Goal: Task Accomplishment & Management: Complete application form

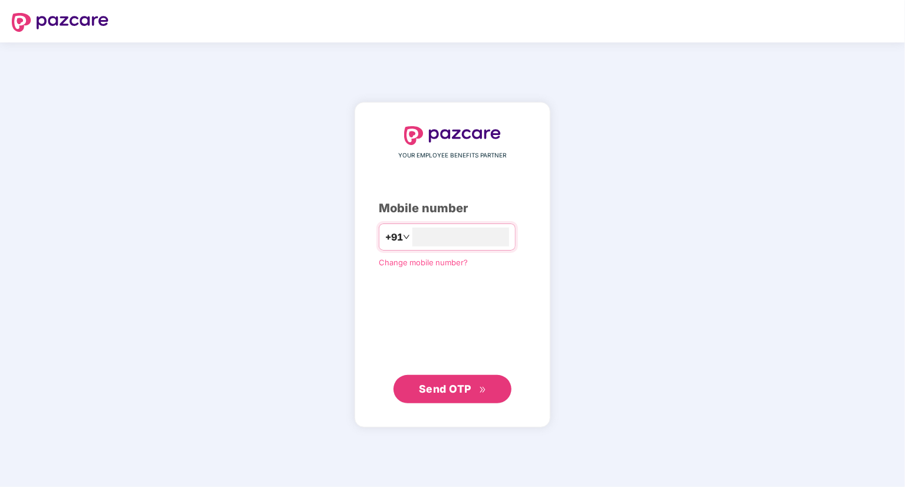
type input "**********"
click at [467, 392] on span "Send OTP" at bounding box center [445, 389] width 52 height 12
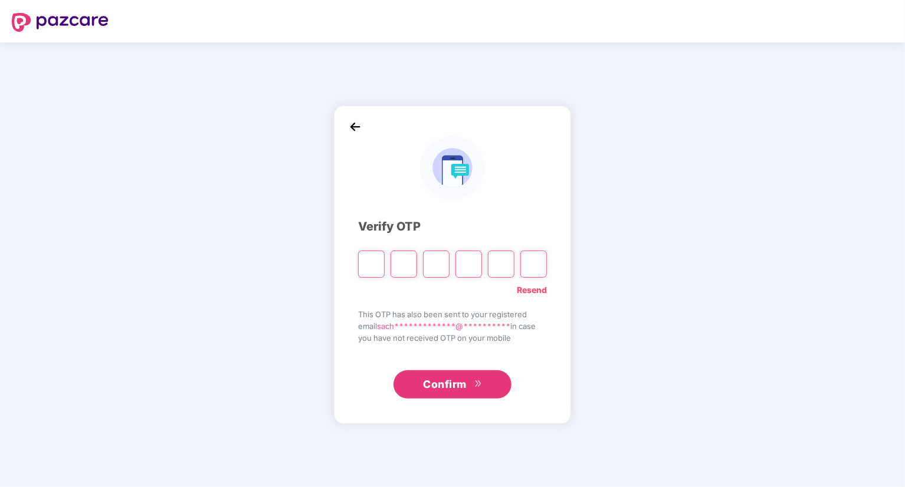
type input "*"
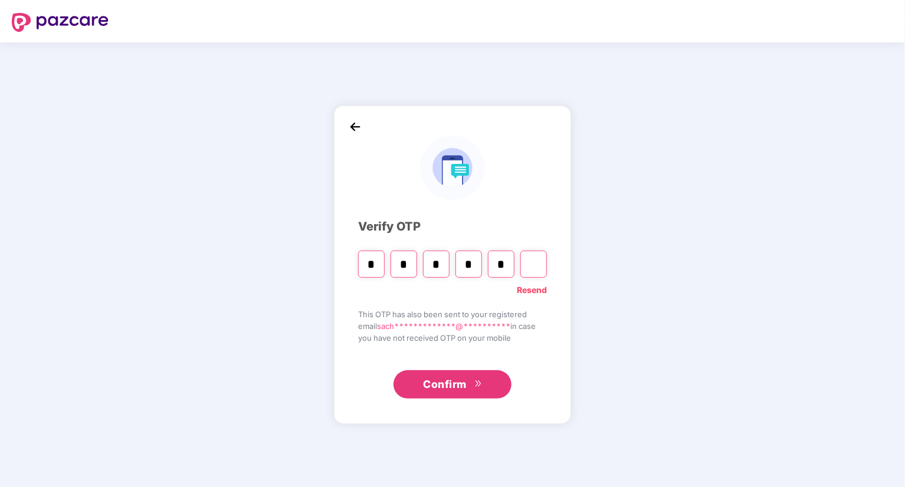
type input "*"
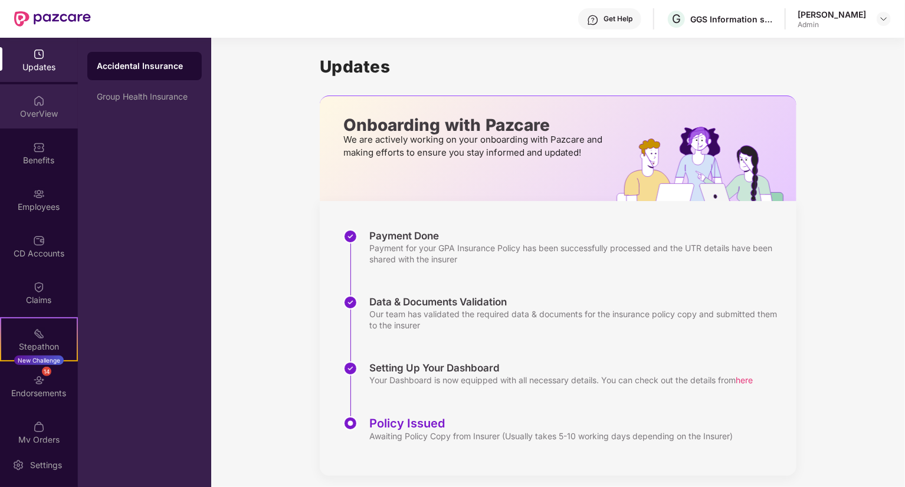
click at [38, 104] on img at bounding box center [39, 101] width 12 height 12
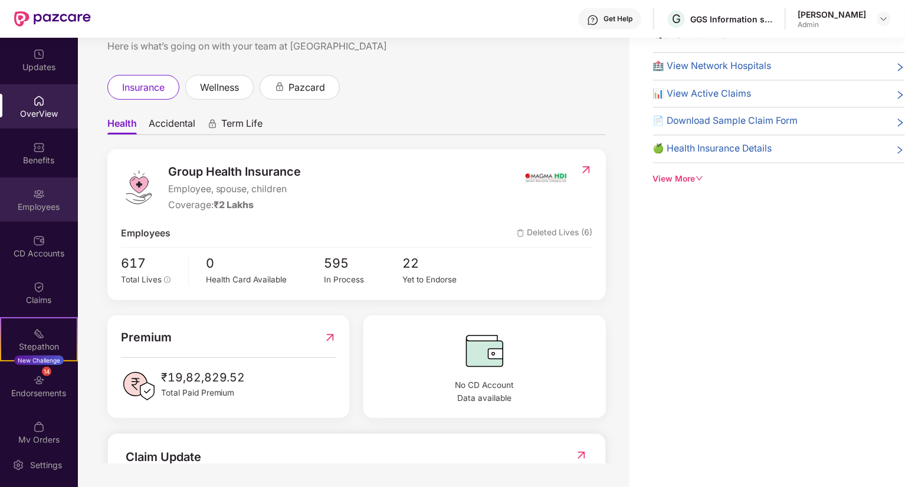
click at [33, 206] on div "Employees" at bounding box center [39, 207] width 78 height 12
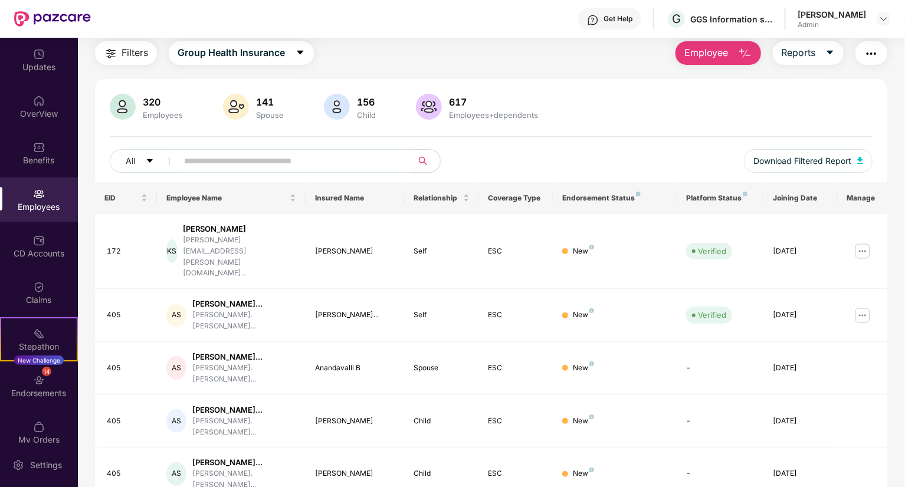
click at [709, 53] on span "Employee" at bounding box center [706, 52] width 44 height 15
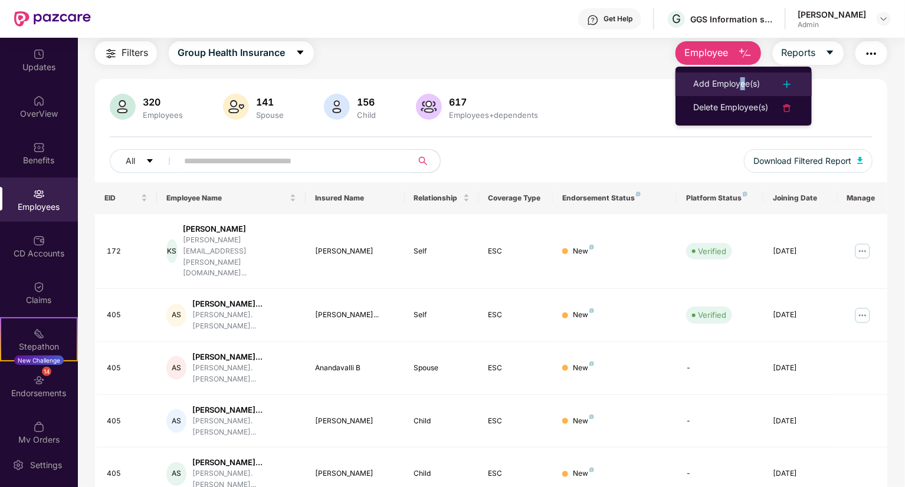
click at [742, 84] on div "Add Employee(s)" at bounding box center [726, 84] width 67 height 14
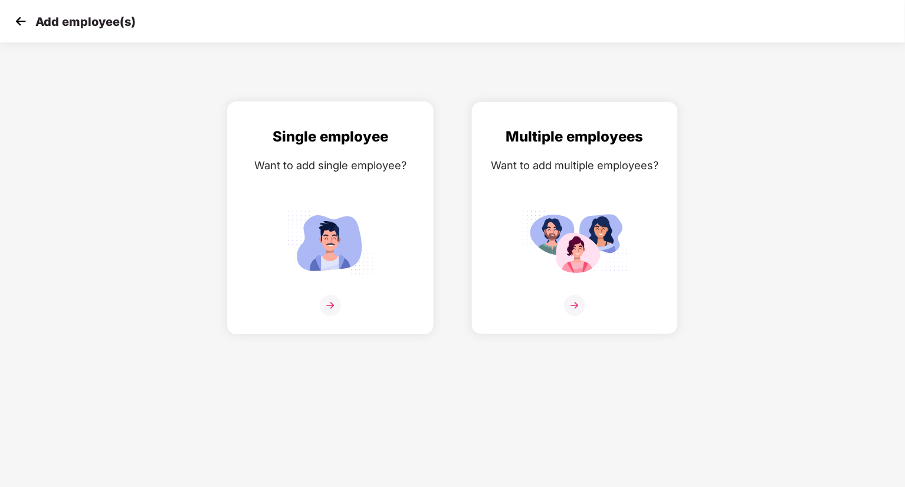
click at [337, 304] on img at bounding box center [330, 305] width 21 height 21
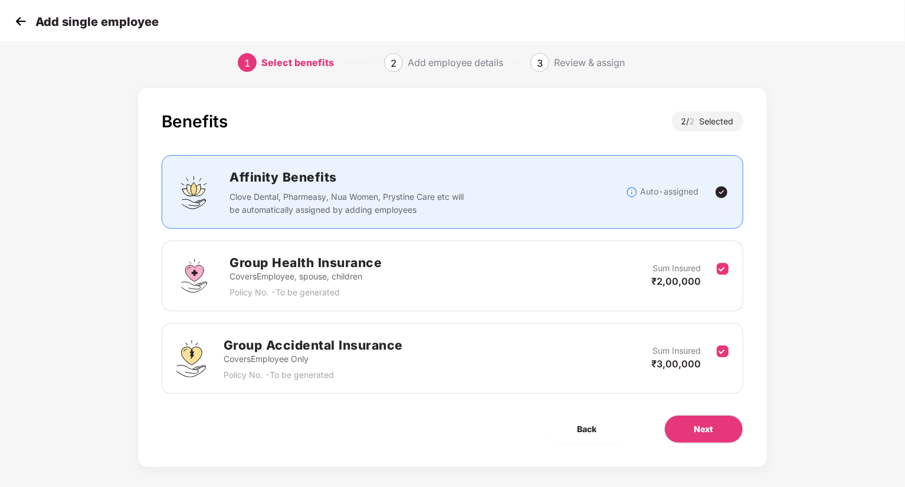
scroll to position [18, 0]
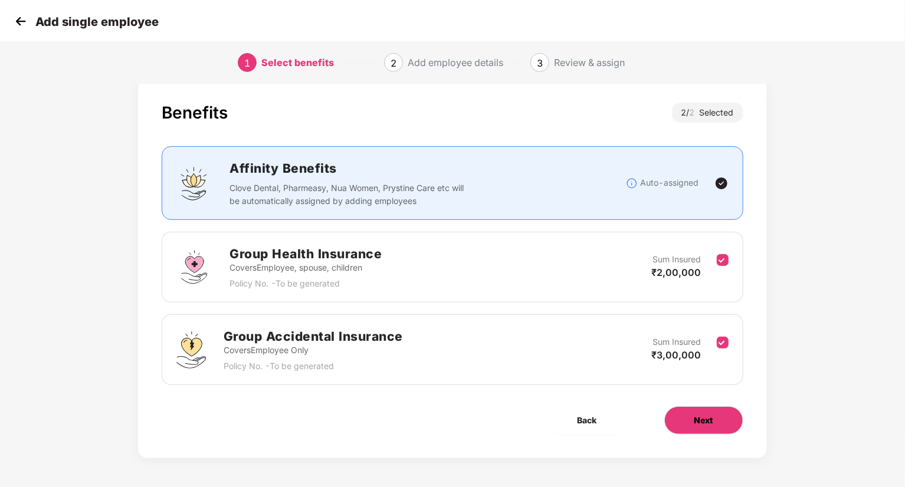
click at [731, 418] on button "Next" at bounding box center [703, 420] width 79 height 28
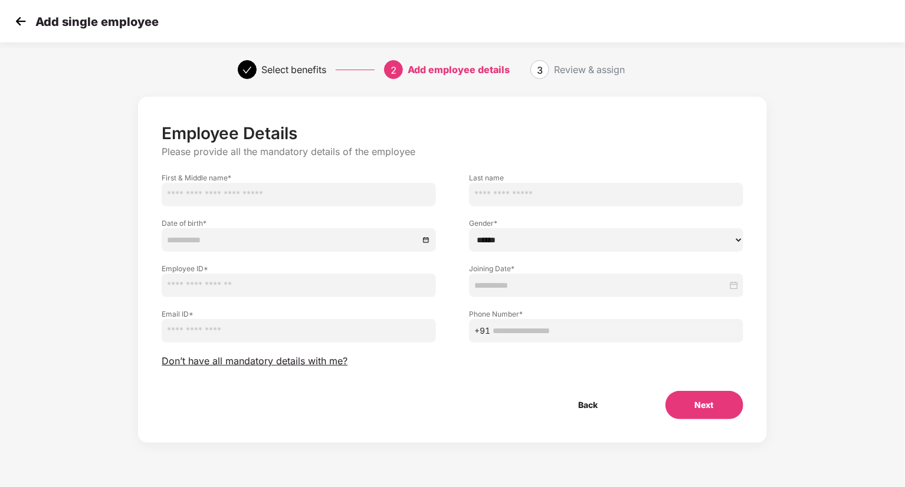
click at [737, 281] on div at bounding box center [606, 285] width 264 height 13
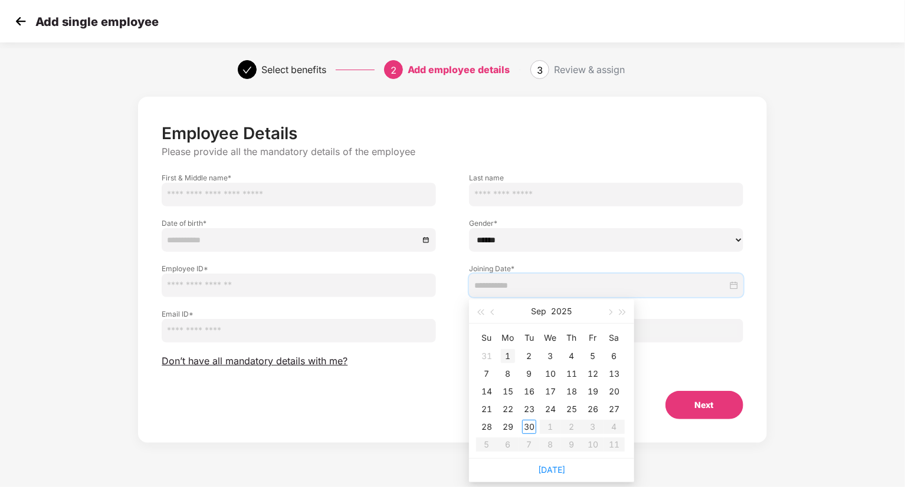
type input "**********"
click at [807, 208] on div "Employee Details Please provide all the mandatory details of the employee First…" at bounding box center [452, 282] width 754 height 382
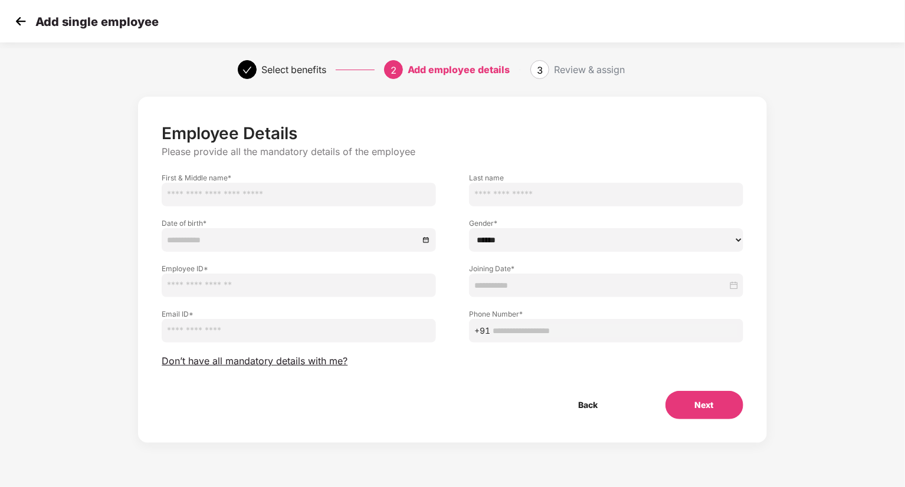
drag, startPoint x: 163, startPoint y: 222, endPoint x: 206, endPoint y: 225, distance: 43.2
click at [206, 225] on label "Date of birth *" at bounding box center [299, 223] width 274 height 10
copy label "Date of birth"
drag, startPoint x: 158, startPoint y: 314, endPoint x: 188, endPoint y: 314, distance: 29.5
click at [188, 314] on div "Email ID *" at bounding box center [298, 319] width 307 height 45
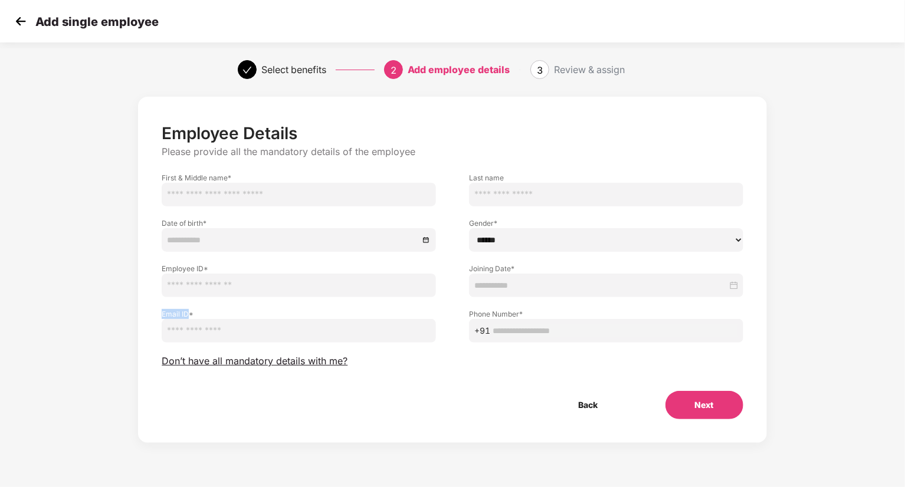
copy label "Email ID"
drag, startPoint x: 469, startPoint y: 222, endPoint x: 493, endPoint y: 222, distance: 24.2
click at [493, 222] on label "Gender *" at bounding box center [606, 223] width 274 height 10
copy label "Gender"
drag, startPoint x: 473, startPoint y: 267, endPoint x: 510, endPoint y: 270, distance: 36.7
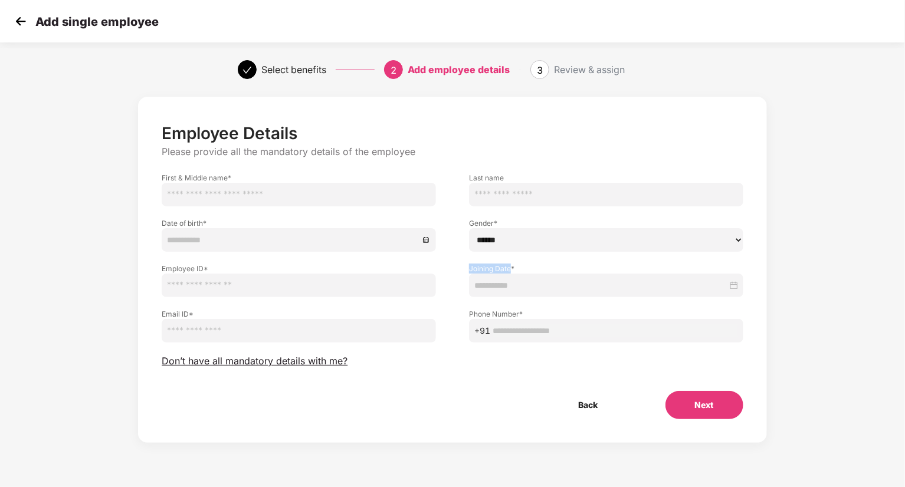
click at [510, 270] on div "Joining Date *" at bounding box center [605, 274] width 307 height 45
copy label "Joining Date"
drag, startPoint x: 465, startPoint y: 311, endPoint x: 519, endPoint y: 314, distance: 53.7
click at [519, 314] on div "Phone Number * +91" at bounding box center [605, 319] width 307 height 45
copy label "Phone Number"
